Goal: Obtain resource: Download file/media

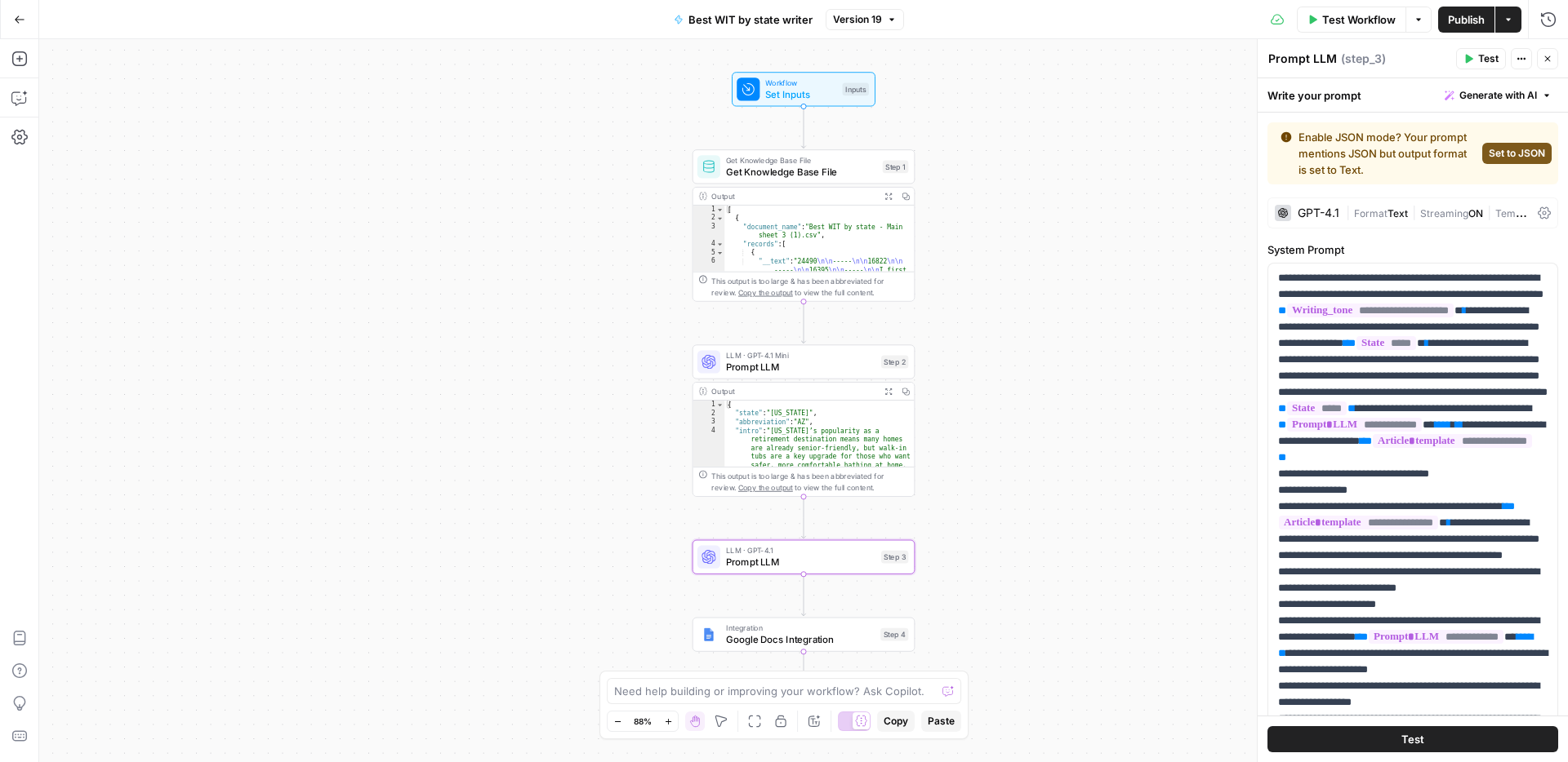
scroll to position [1075, 0]
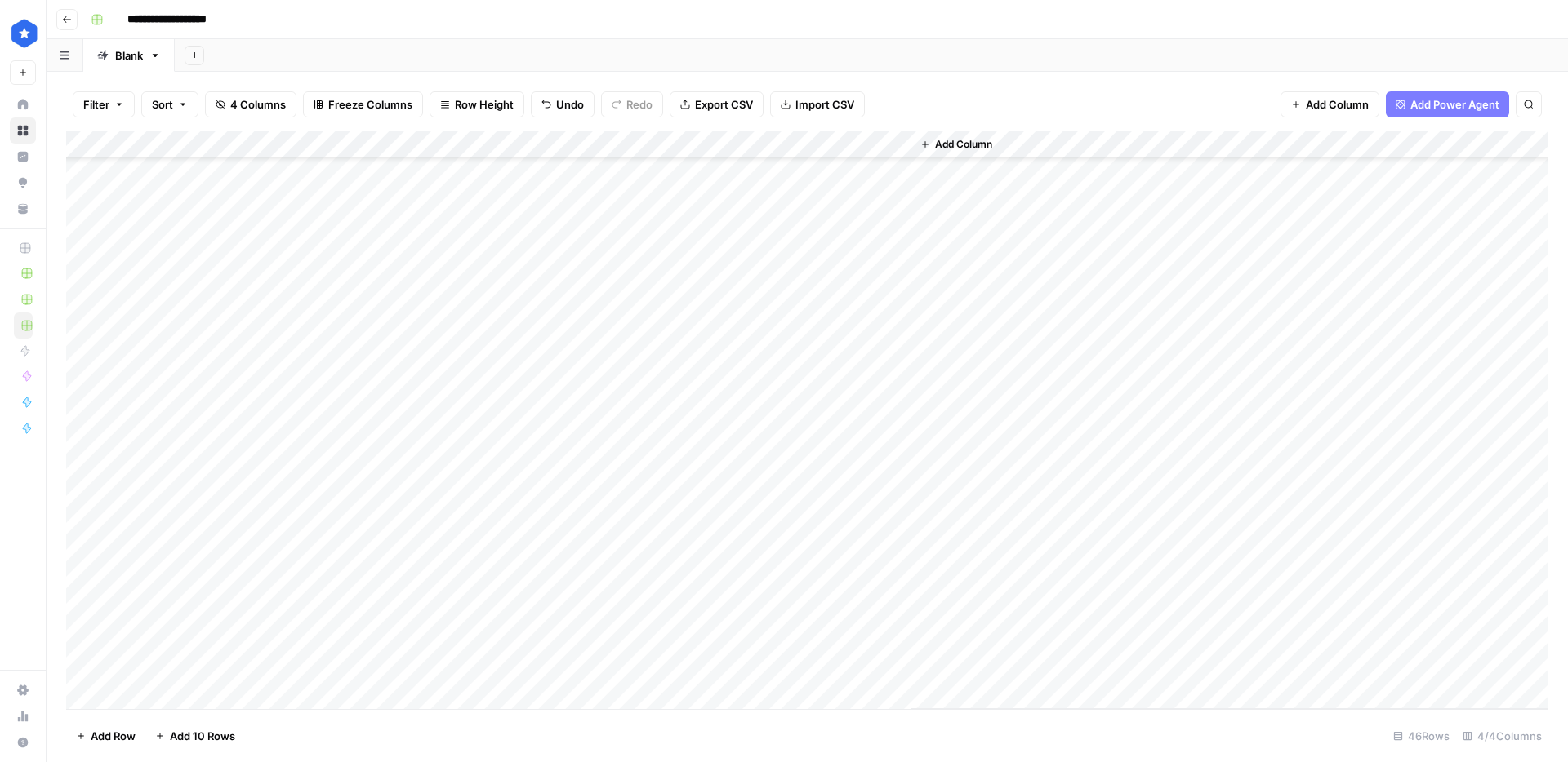
scroll to position [326, 0]
click at [721, 110] on span "Export CSV" at bounding box center [724, 104] width 58 height 16
